Goal: Information Seeking & Learning: Learn about a topic

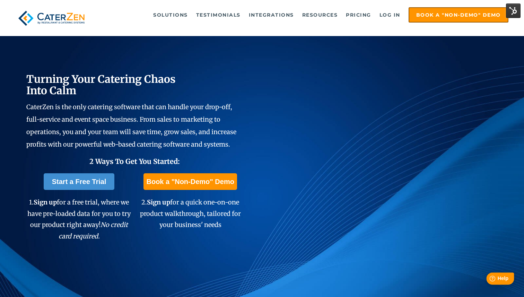
click at [501, 277] on span "Help" at bounding box center [502, 278] width 11 height 6
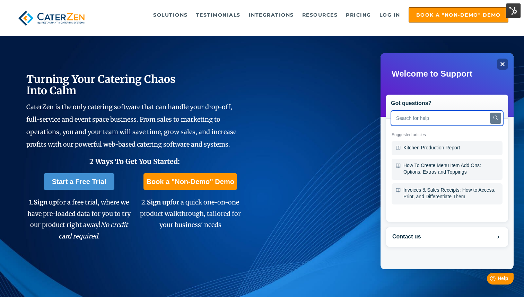
click at [428, 123] on input "text" at bounding box center [447, 117] width 112 height 15
type input "credit card"
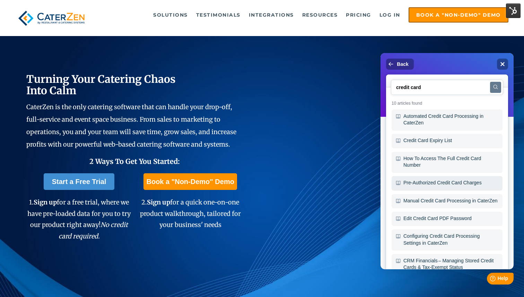
click at [431, 182] on div "Pre-Authorized Credit Card Charges" at bounding box center [446, 183] width 111 height 15
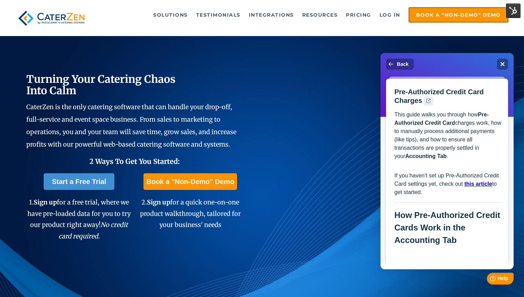
click at [427, 101] on icon ".[name]-[hash:8]__cls-1{fill:#475867;fill-rule:evenodd;}" at bounding box center [428, 101] width 4 height 4
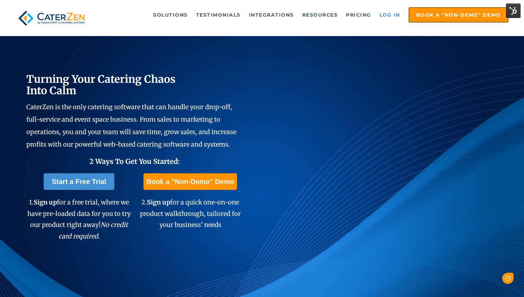
click at [385, 14] on link "Log in" at bounding box center [390, 15] width 28 height 14
click at [500, 278] on span "Help" at bounding box center [502, 278] width 11 height 6
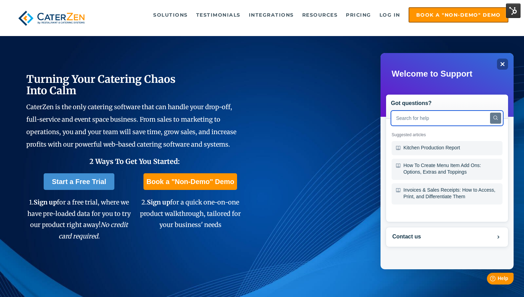
click at [437, 123] on input "text" at bounding box center [447, 117] width 112 height 15
type input "deposits"
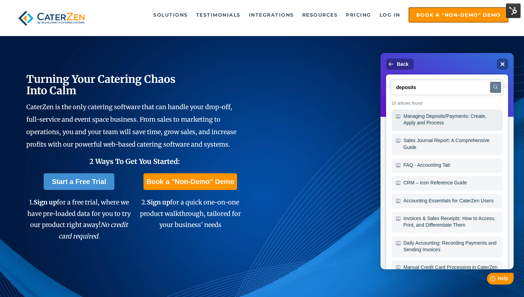
click at [454, 120] on div "Managing Deposits/Payments: Create, Apply and Process" at bounding box center [446, 119] width 111 height 21
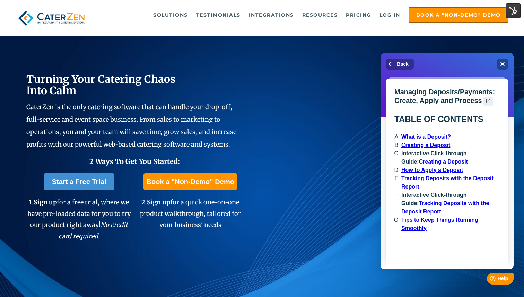
click at [488, 102] on icon ".[name]-[hash:8]__cls-1{fill:#475867;fill-rule:evenodd;}" at bounding box center [488, 101] width 4 height 4
